Goal: Transaction & Acquisition: Purchase product/service

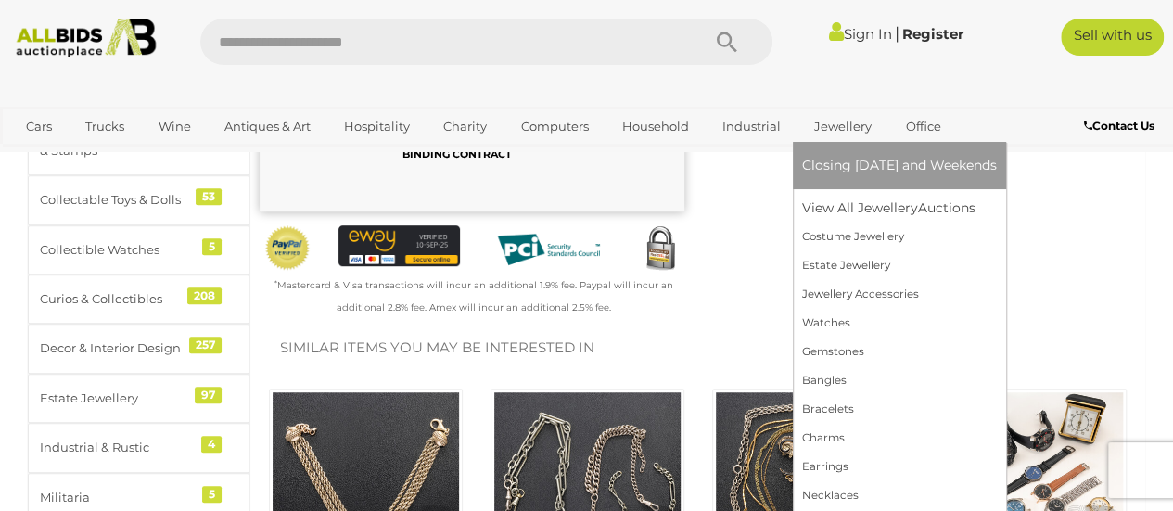
scroll to position [451, 0]
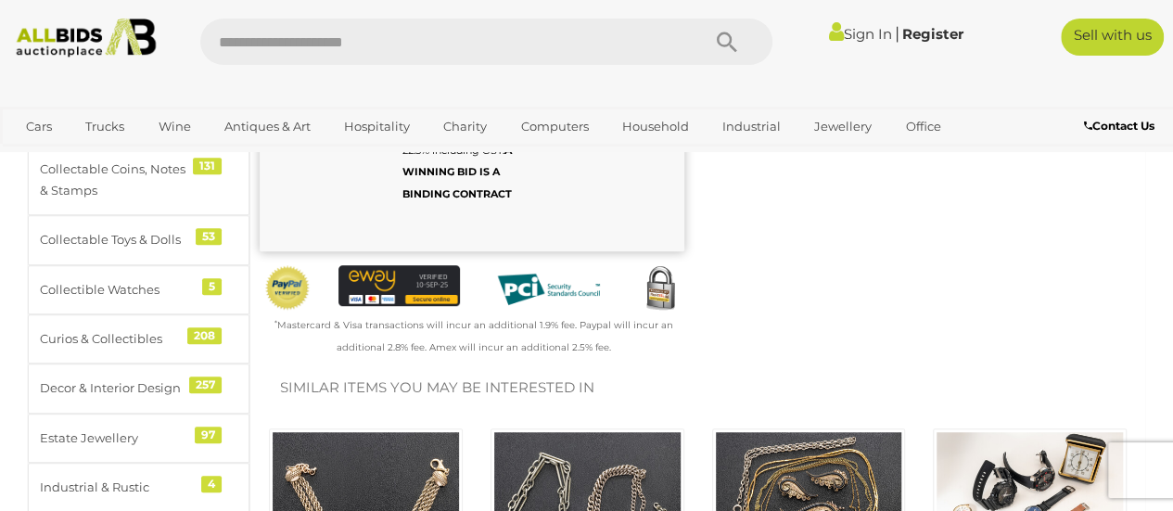
click at [842, 39] on link "Sign In" at bounding box center [860, 34] width 63 height 18
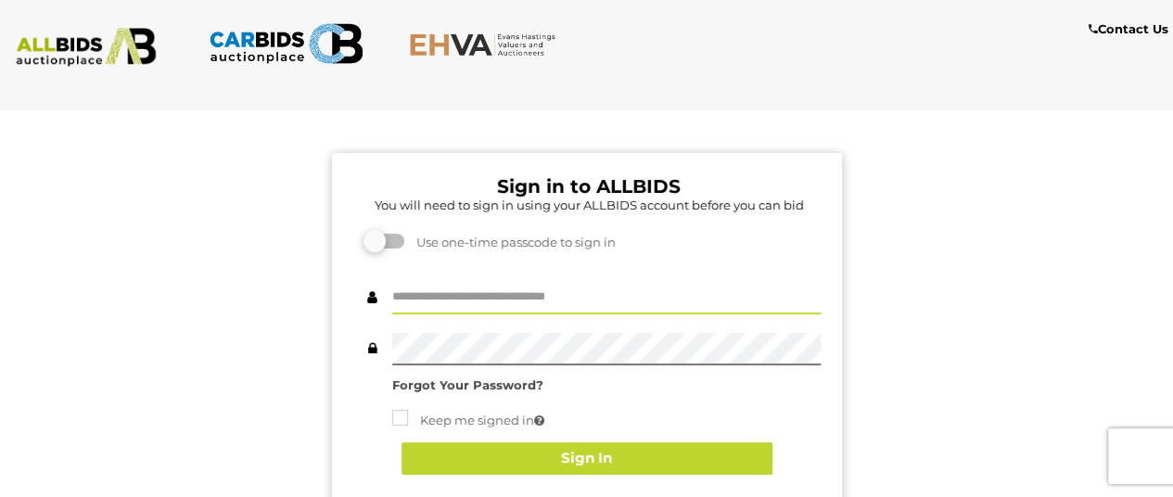
click at [544, 301] on input "text" at bounding box center [606, 298] width 428 height 32
type input "**********"
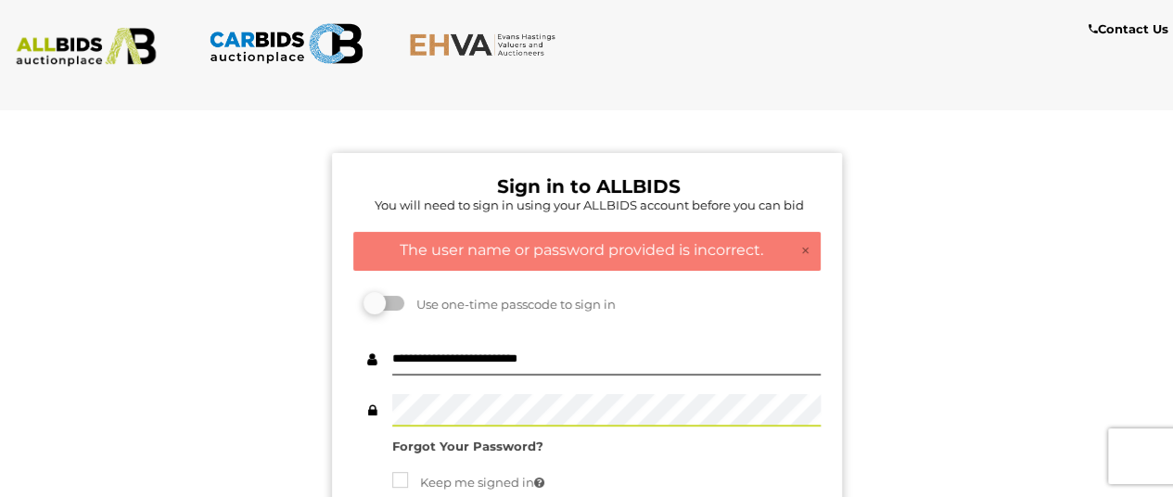
click at [347, 404] on div "Sign in to ALLBIDS You will need to sign in using your ALLBIDS account before y…" at bounding box center [587, 498] width 510 height 691
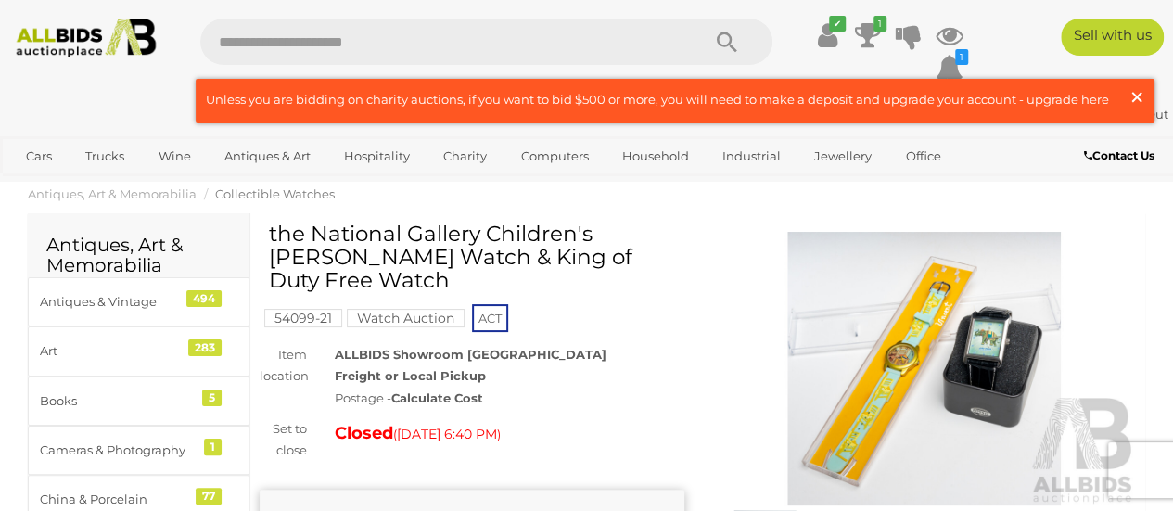
click at [1136, 95] on span "×" at bounding box center [1136, 97] width 17 height 36
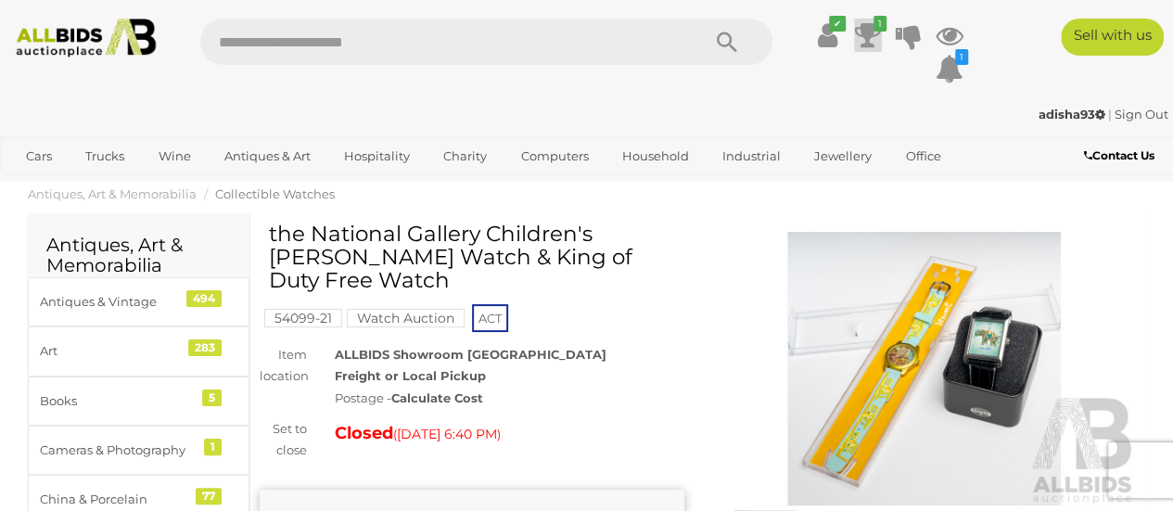
click at [863, 32] on icon at bounding box center [868, 35] width 26 height 33
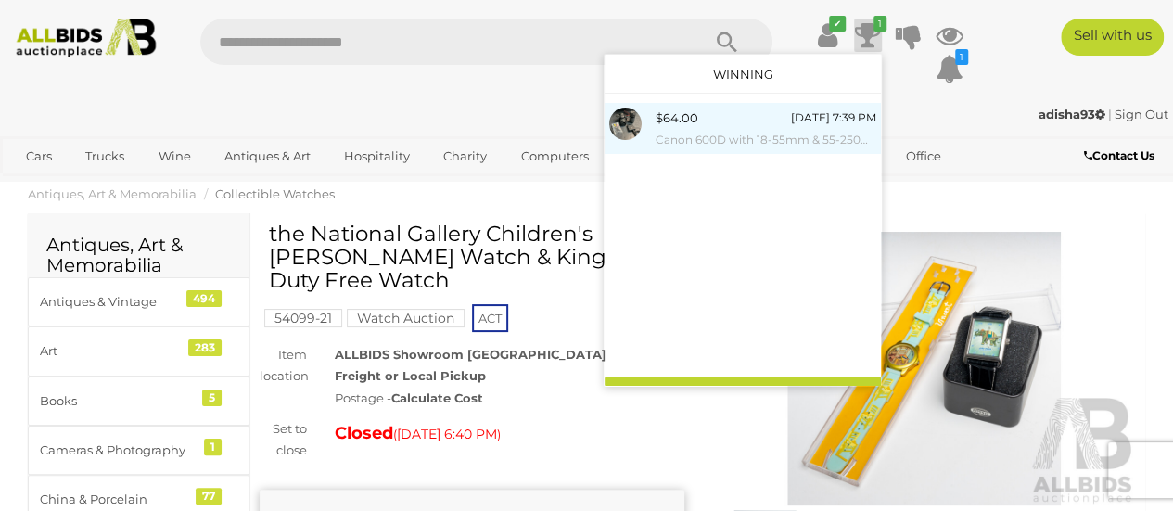
click at [747, 136] on small "Canon 600D with 18-55mm & 55-250mm Lens" at bounding box center [765, 140] width 221 height 20
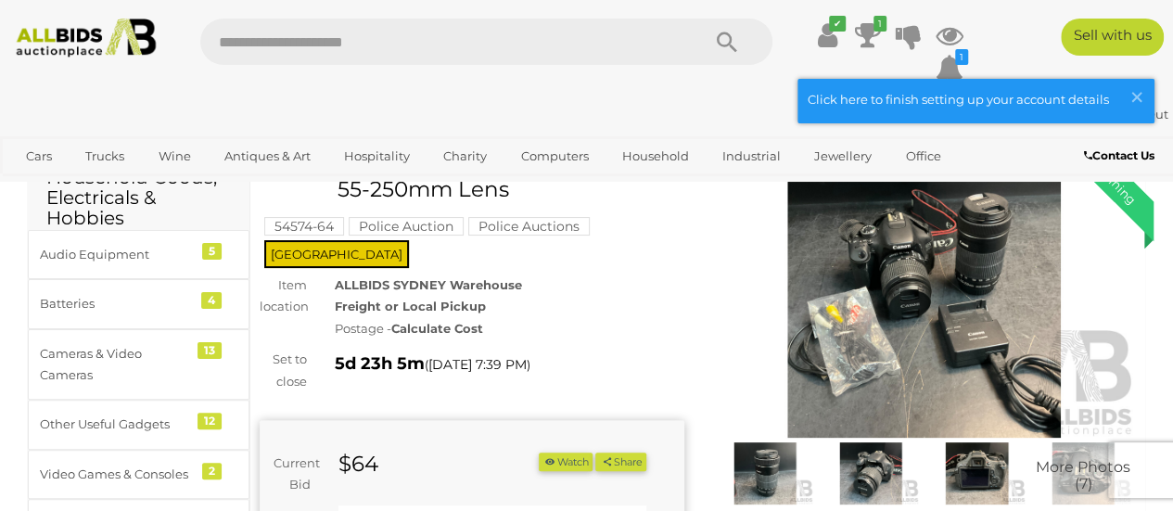
scroll to position [69, 0]
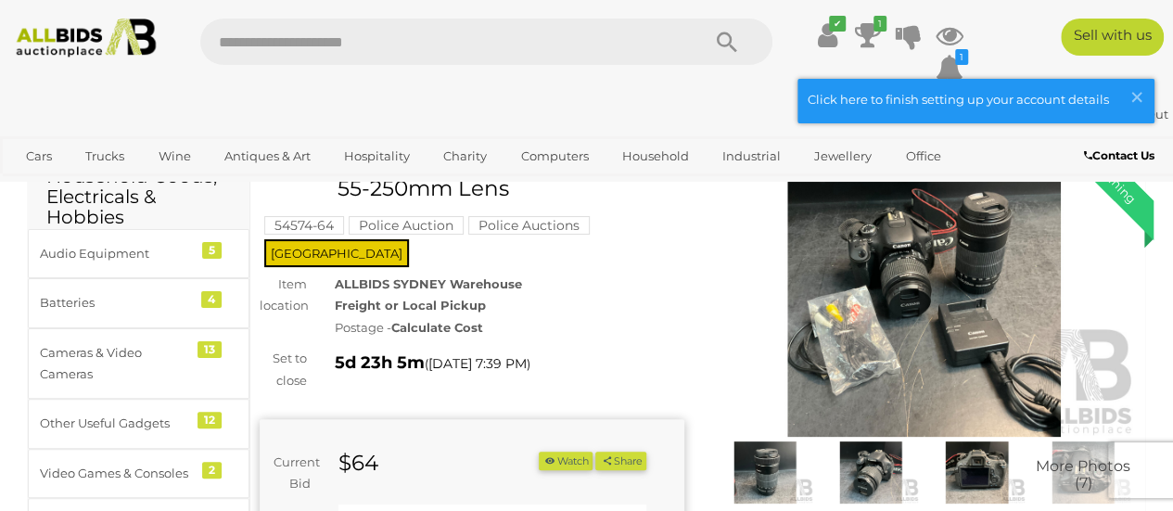
click at [904, 340] on img at bounding box center [924, 299] width 425 height 273
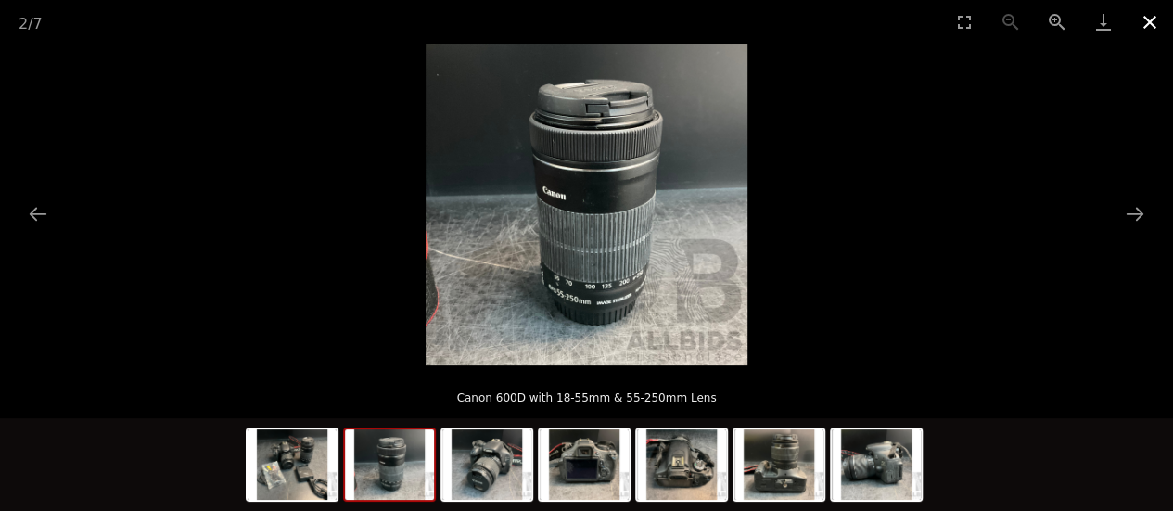
click at [1145, 33] on button "Close gallery" at bounding box center [1149, 22] width 46 height 44
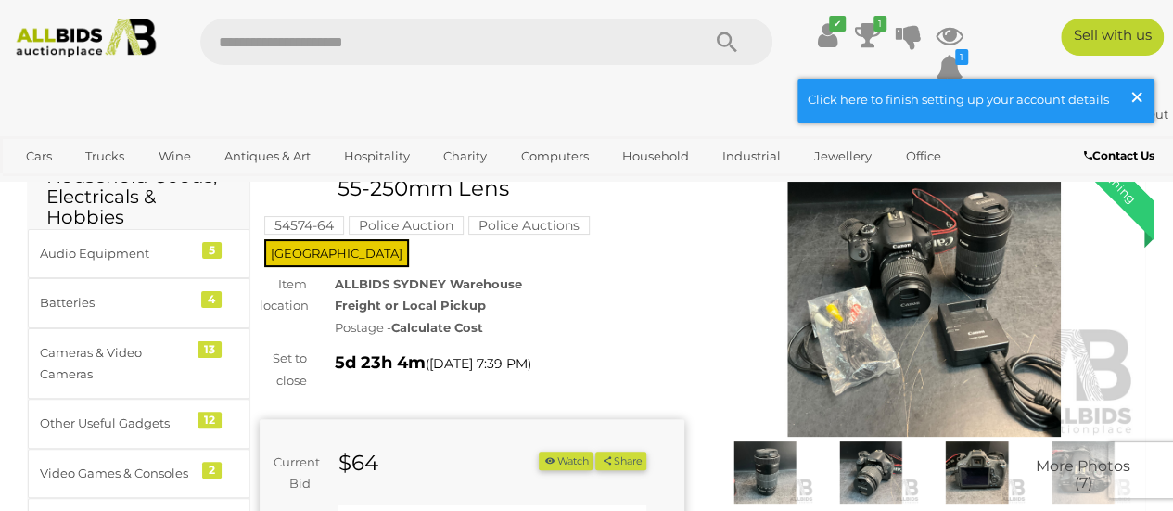
click at [1136, 93] on span "×" at bounding box center [1136, 97] width 17 height 36
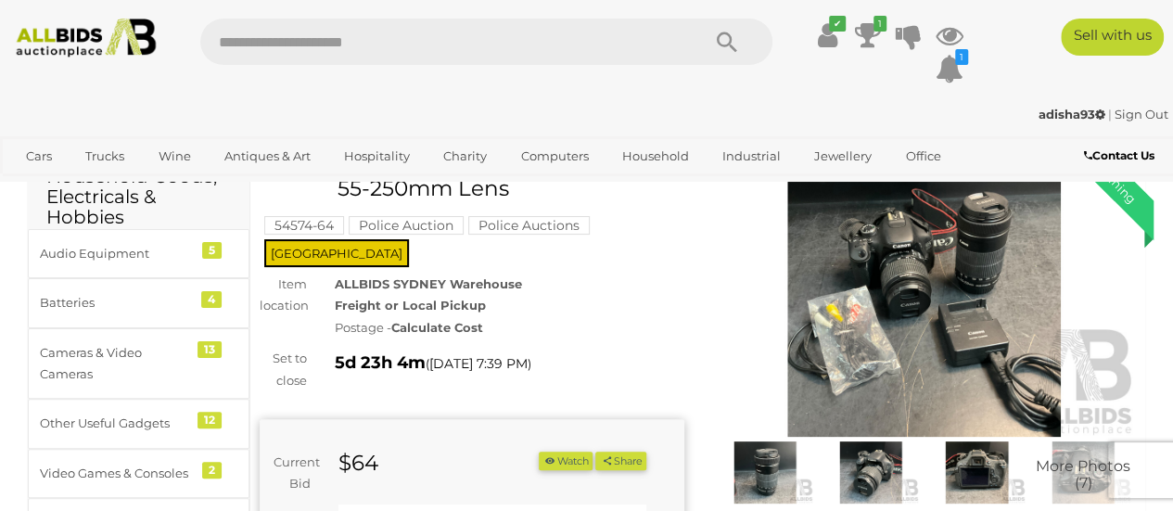
click at [1010, 47] on div "Sell with us" at bounding box center [1086, 37] width 200 height 37
click at [92, 20] on img at bounding box center [85, 38] width 155 height 39
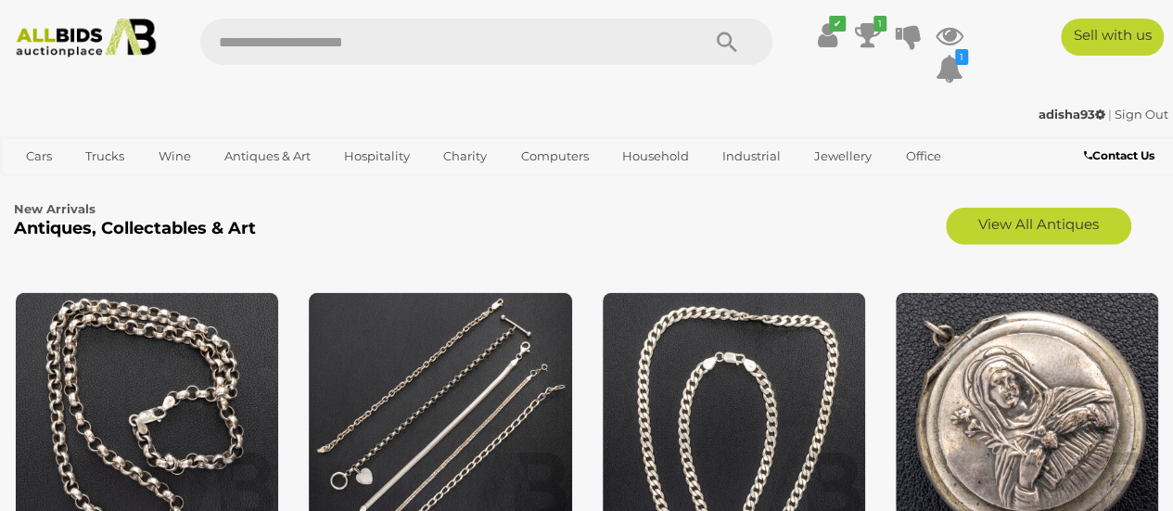
scroll to position [2672, 0]
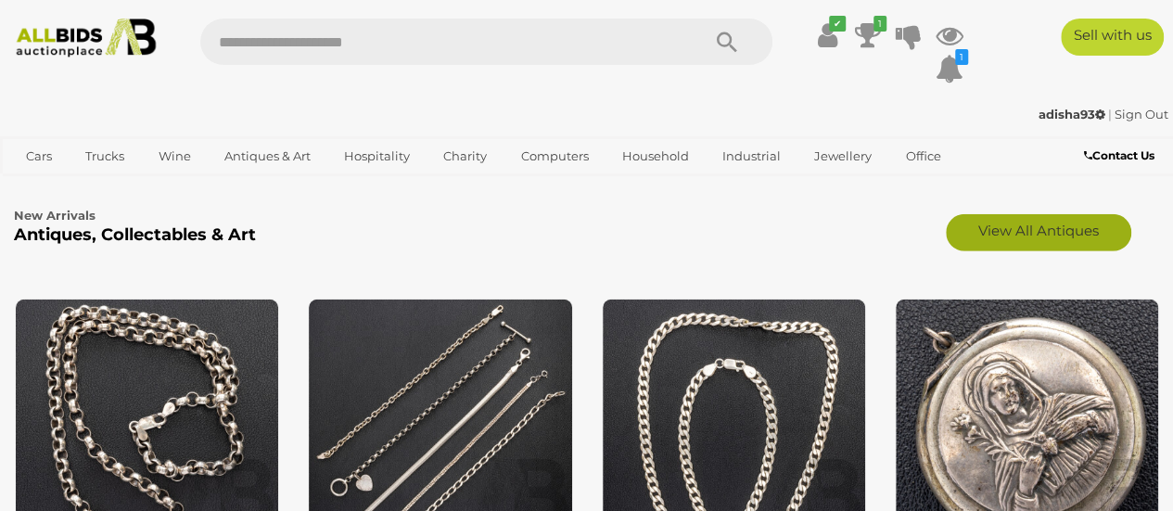
click at [998, 235] on link "View All Antiques" at bounding box center [1038, 232] width 185 height 37
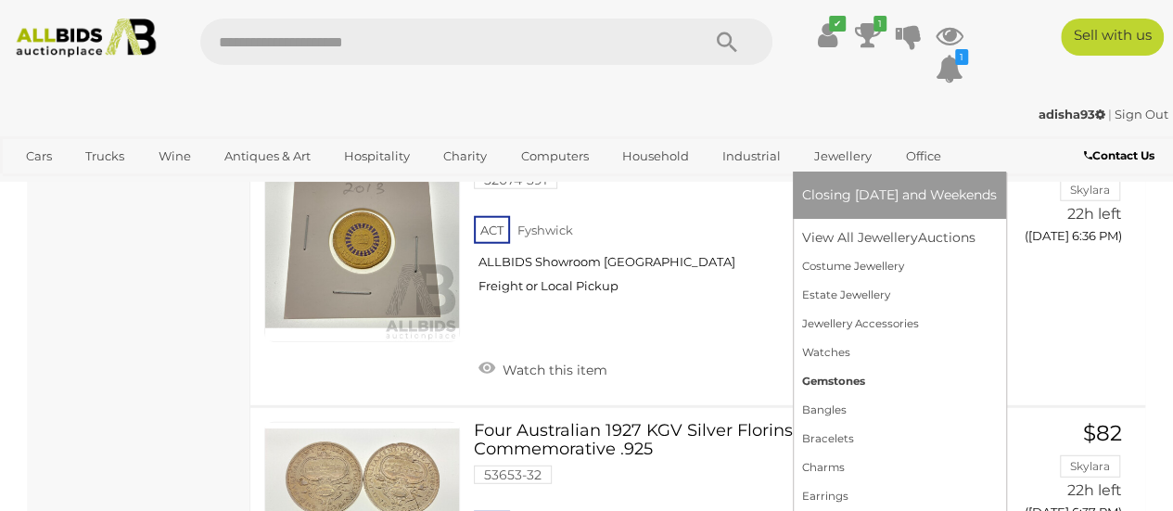
scroll to position [2313, 0]
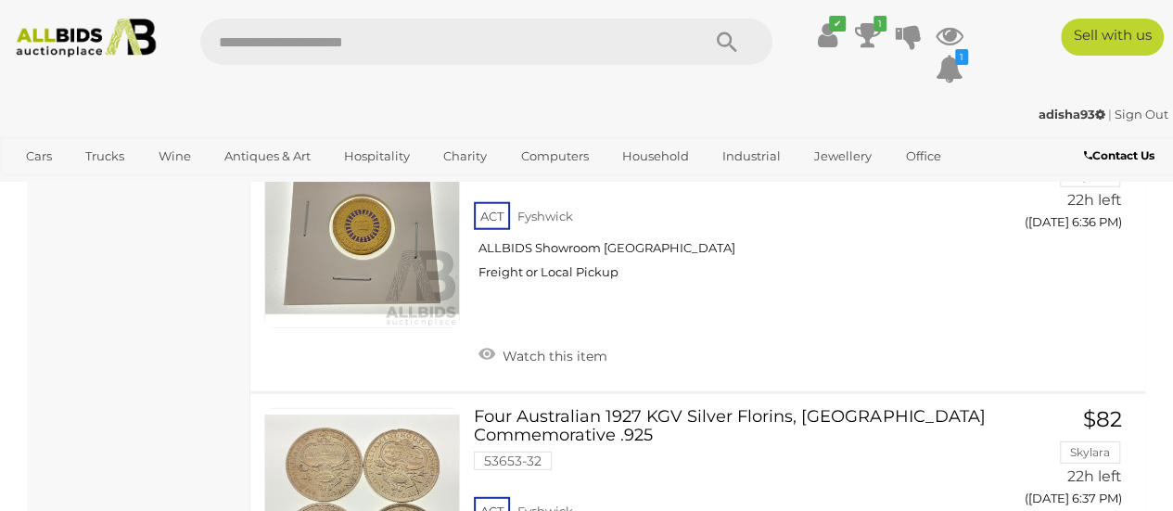
click at [524, 45] on input "text" at bounding box center [440, 42] width 481 height 46
type input "****"
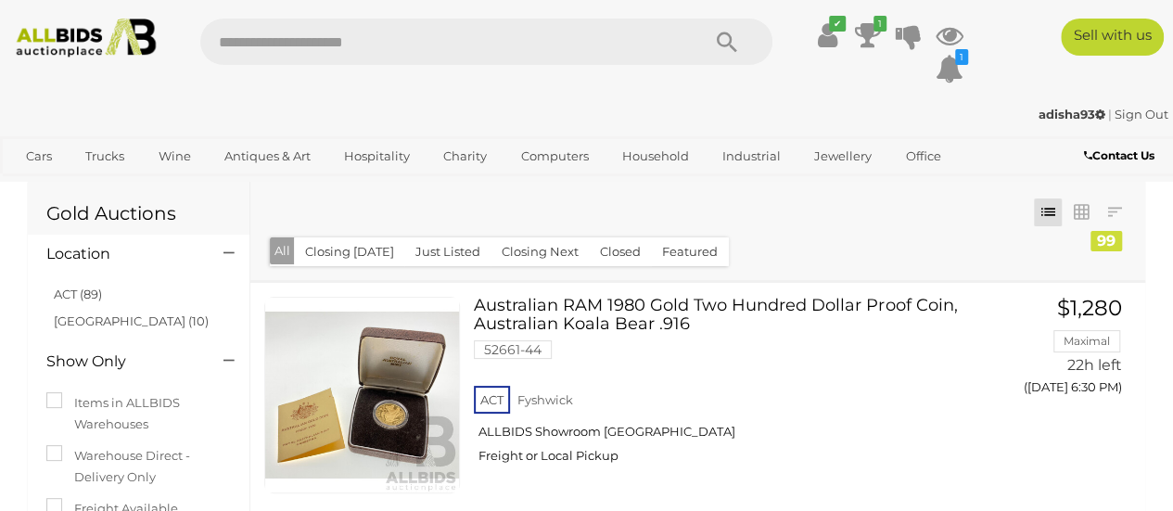
click at [415, 210] on div "Most Relevant Closing First Closing Last Lowest Bid Highest Bid Item Name A-Z I…" at bounding box center [697, 231] width 895 height 98
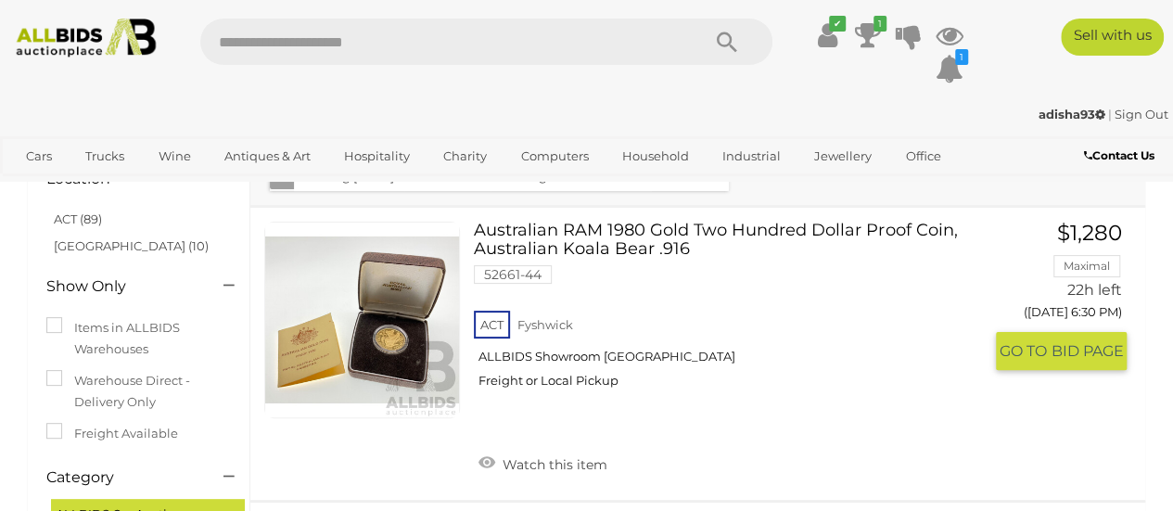
scroll to position [74, 0]
click at [407, 320] on link at bounding box center [362, 320] width 196 height 196
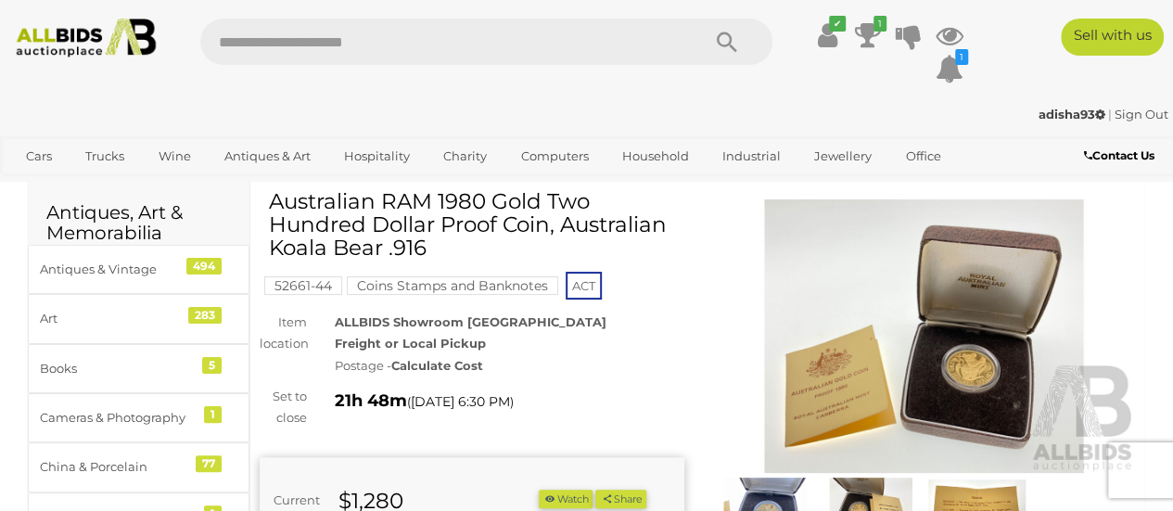
scroll to position [32, 0]
click at [984, 368] on img at bounding box center [924, 336] width 425 height 273
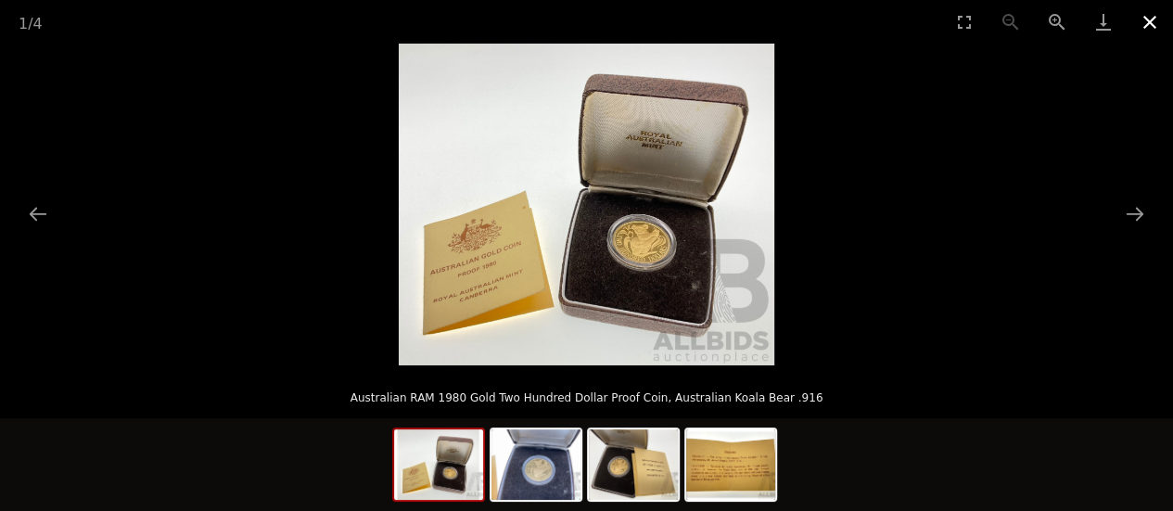
click at [1155, 26] on button "Close gallery" at bounding box center [1149, 22] width 46 height 44
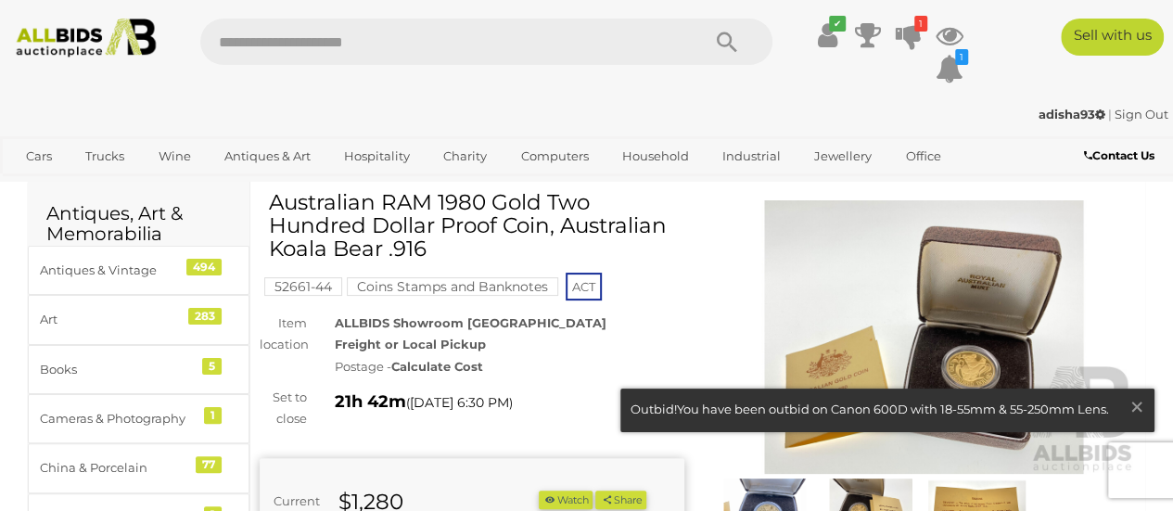
scroll to position [47, 0]
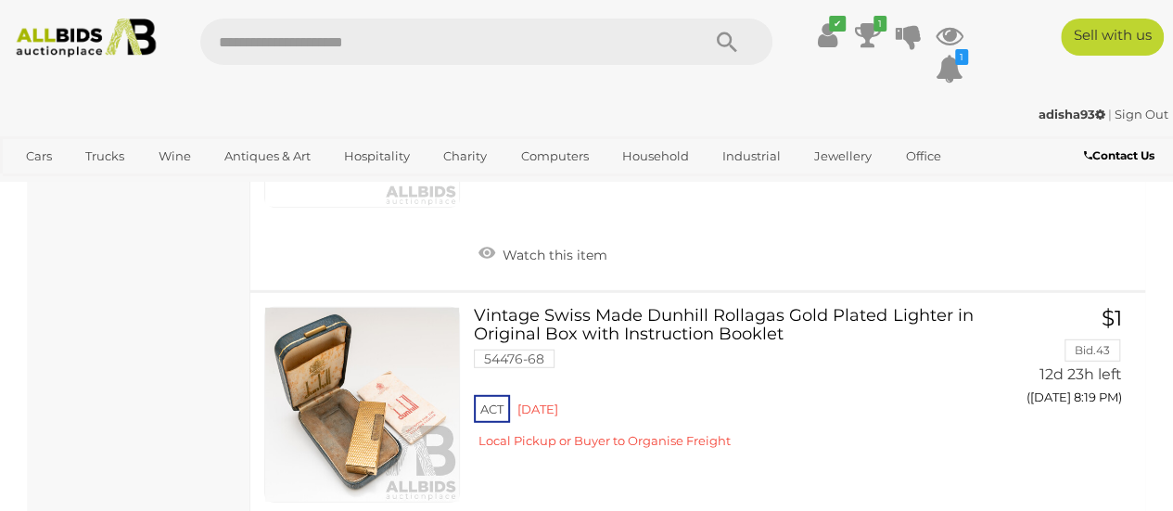
scroll to position [5944, 0]
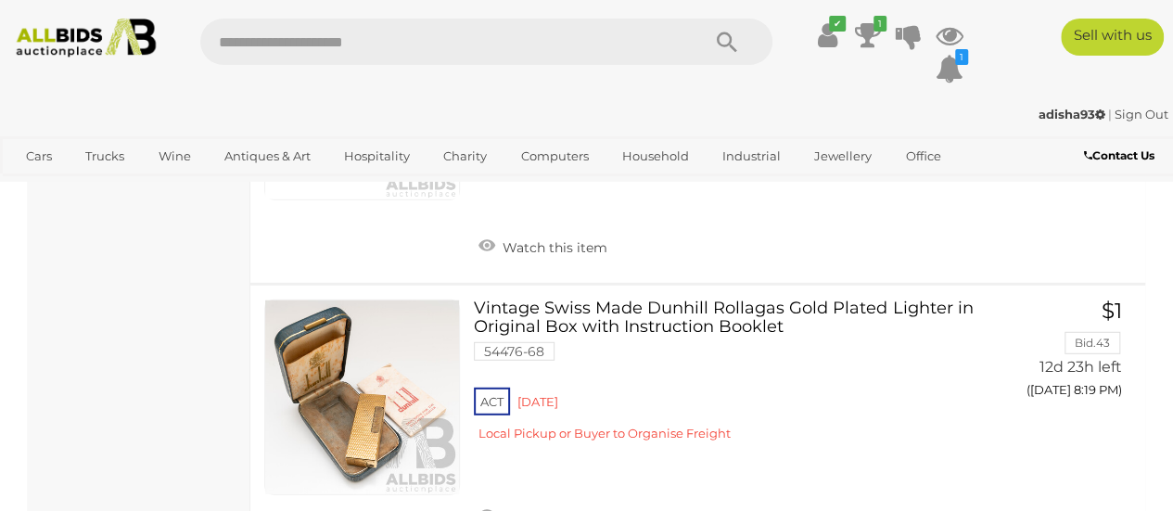
drag, startPoint x: 0, startPoint y: 330, endPoint x: 169, endPoint y: 427, distance: 194.8
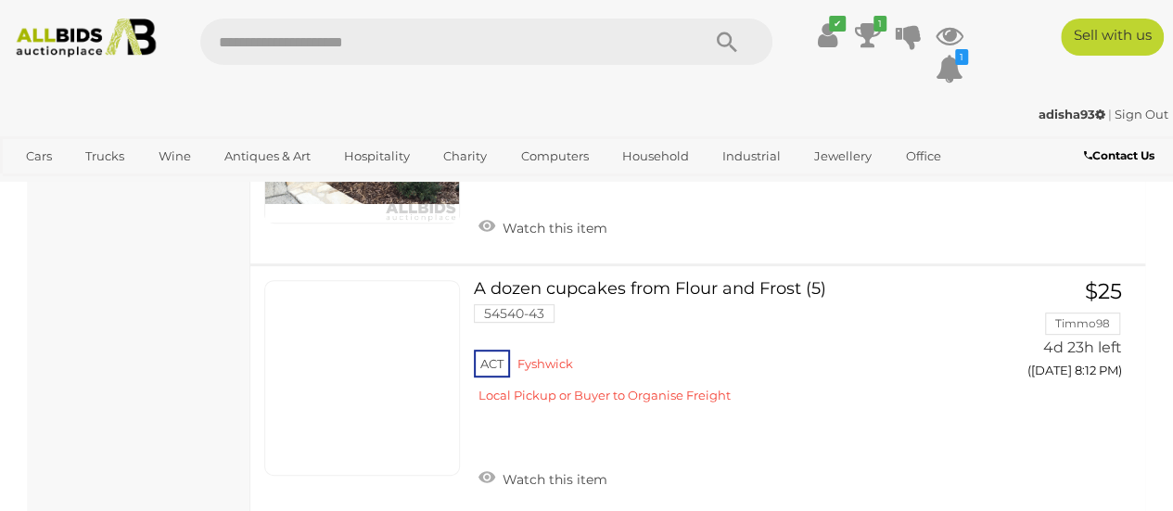
scroll to position [14524, 0]
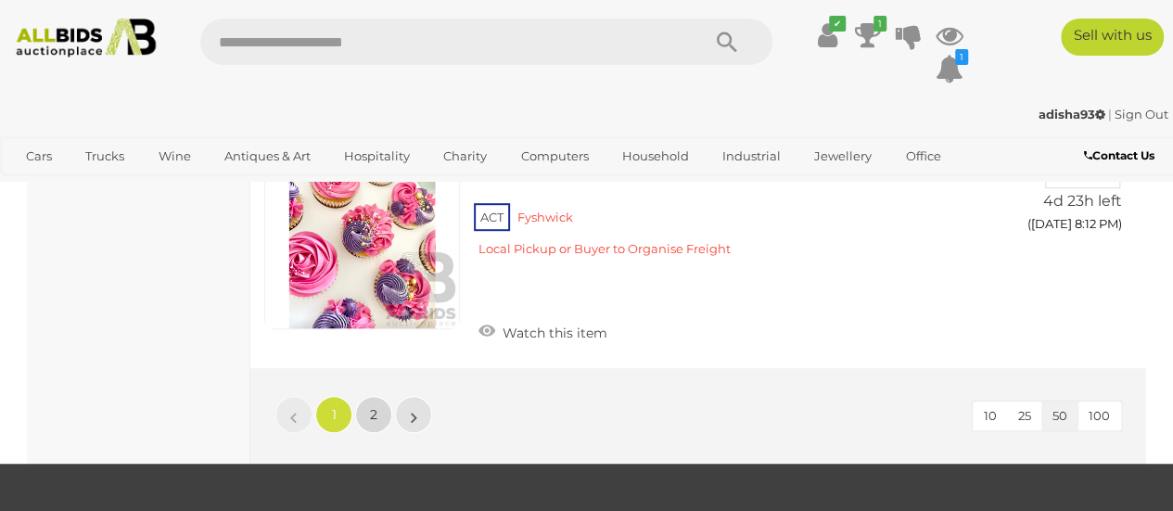
click at [376, 406] on span "2" at bounding box center [373, 414] width 7 height 17
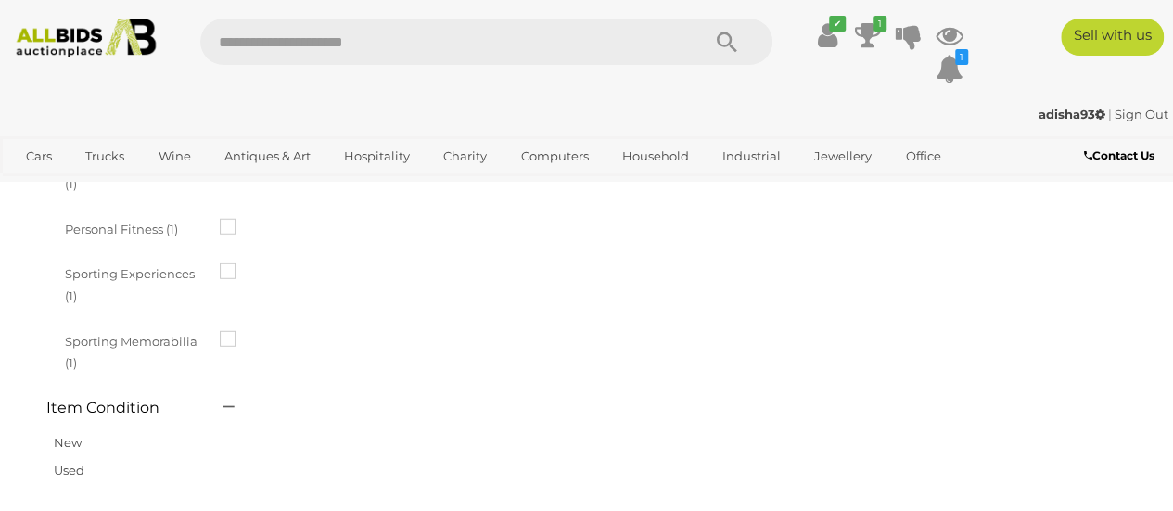
scroll to position [0, 0]
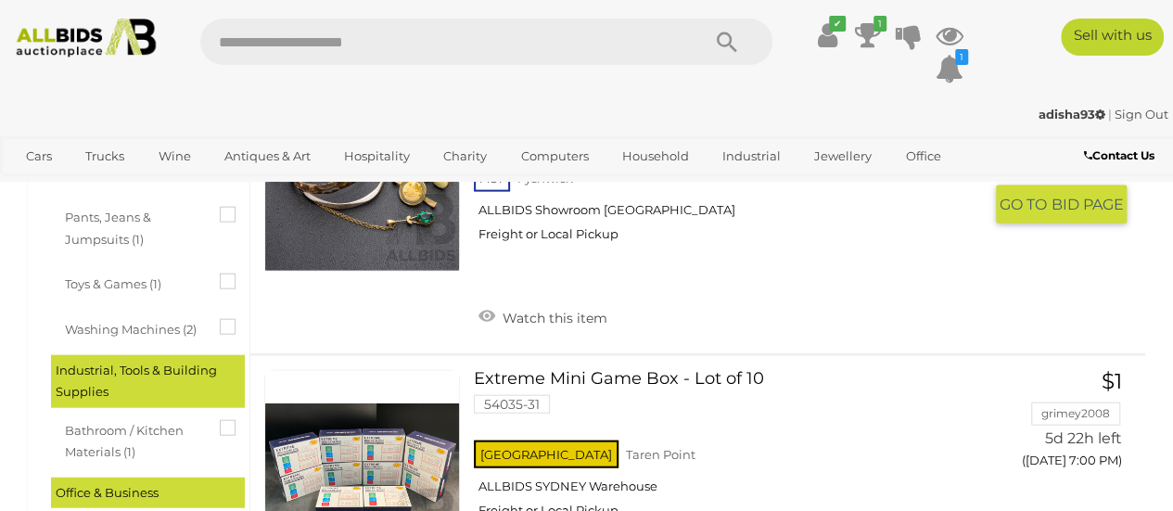
scroll to position [1984, 0]
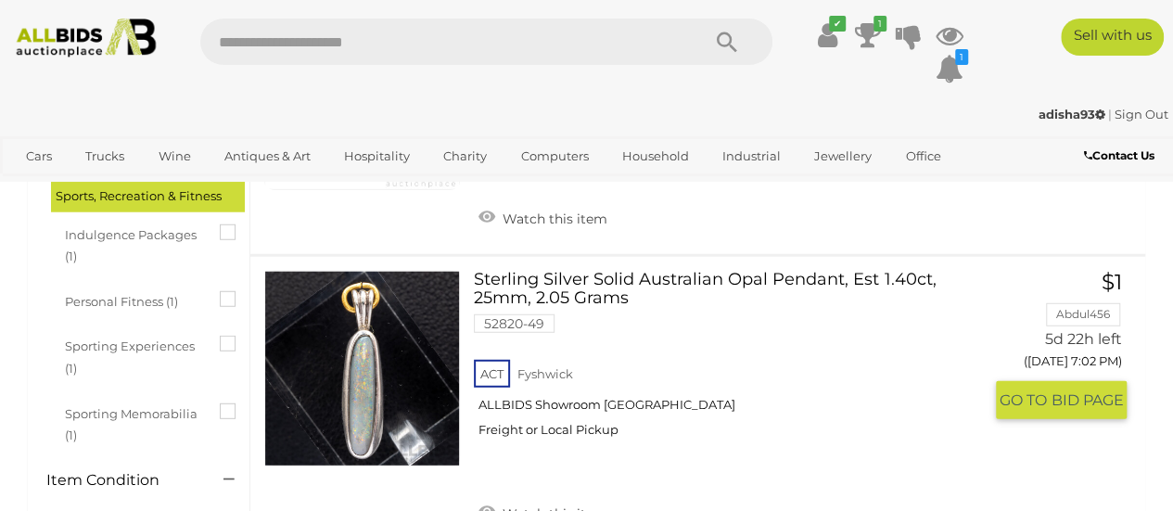
scroll to position [2359, 0]
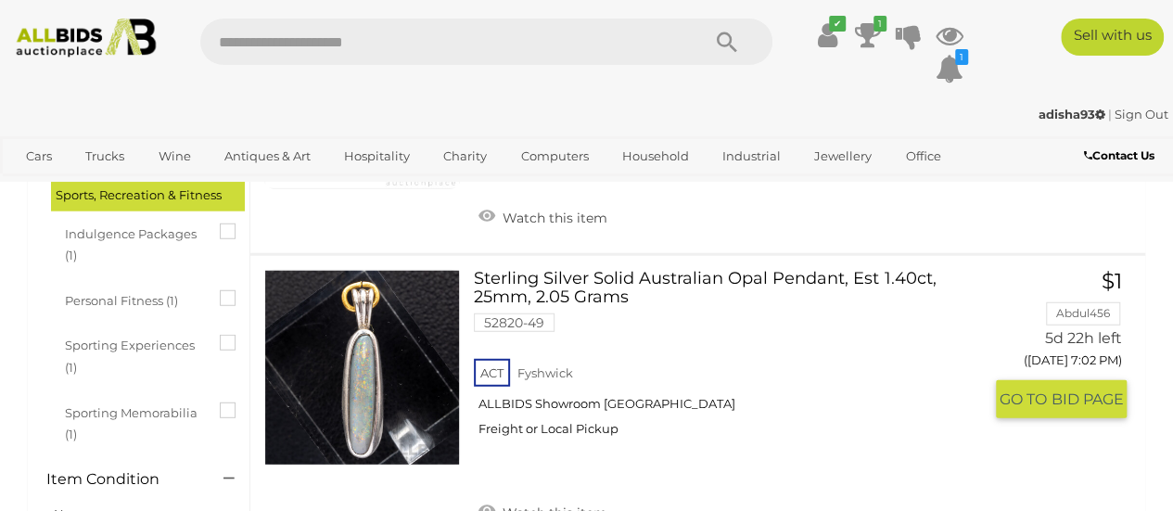
drag, startPoint x: 0, startPoint y: 0, endPoint x: 491, endPoint y: 346, distance: 600.8
click at [491, 346] on link "Sterling Silver Solid Australian Opal Pendant, Est 1.40ct, 25mm, 2.05 Grams 528…" at bounding box center [735, 360] width 494 height 181
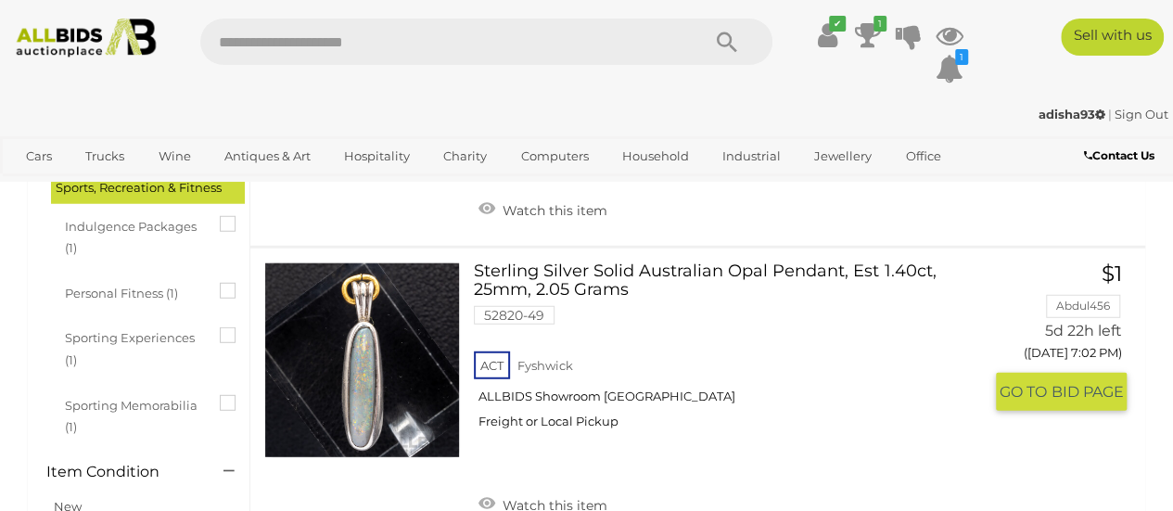
scroll to position [2409, 0]
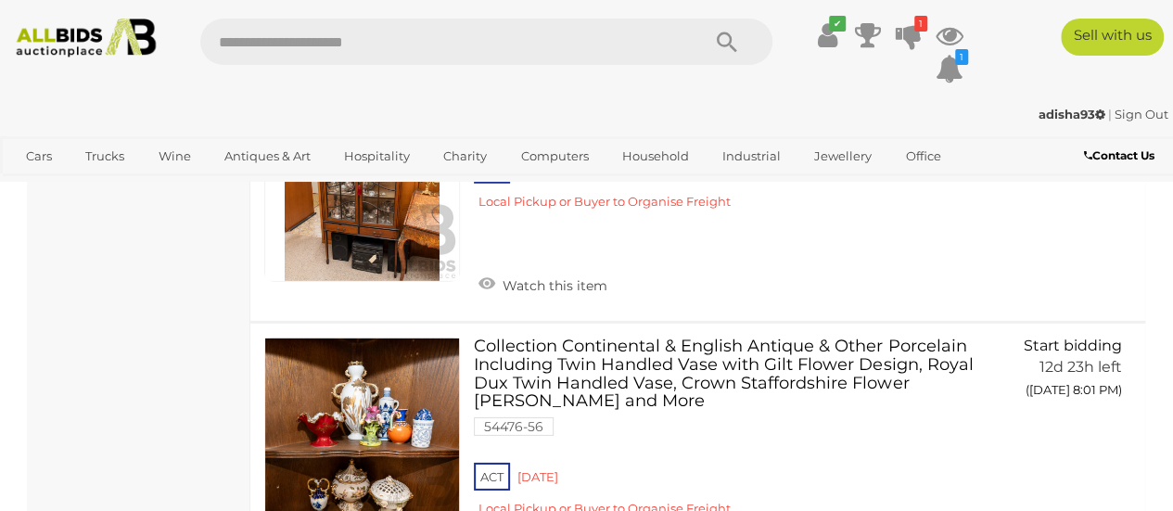
scroll to position [13265, 0]
